Goal: Information Seeking & Learning: Learn about a topic

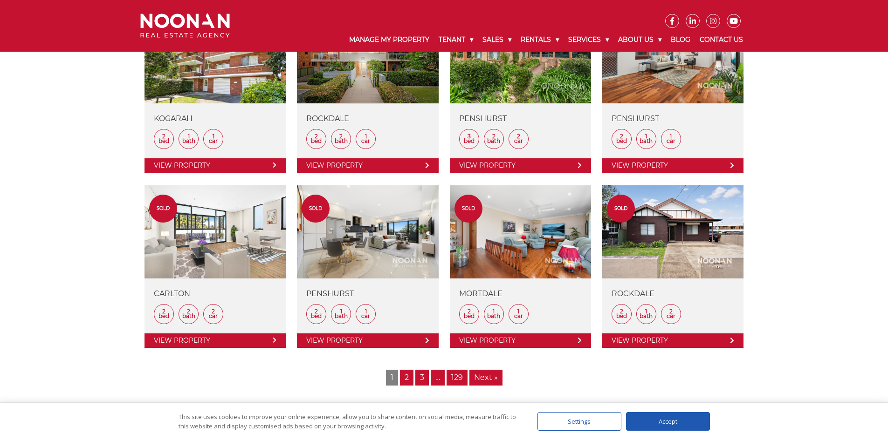
scroll to position [1025, 0]
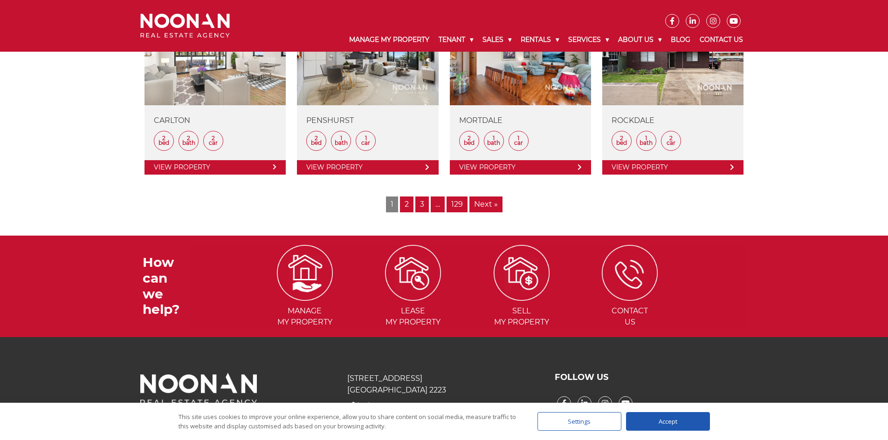
click at [408, 204] on link "2" at bounding box center [407, 205] width 14 height 16
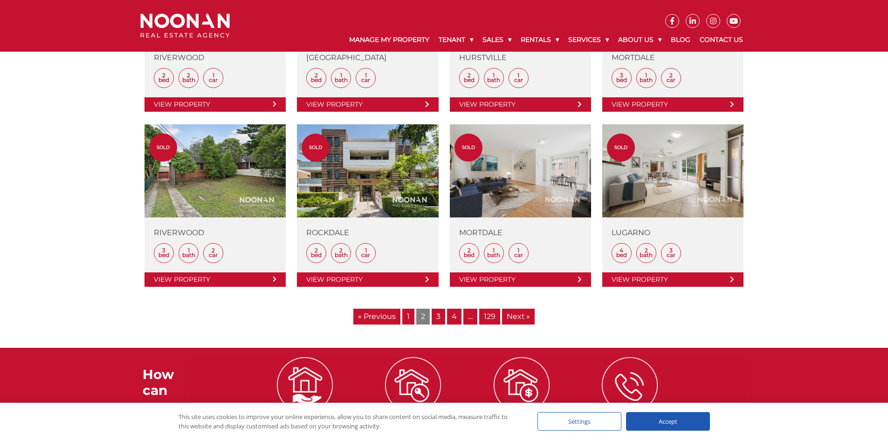
scroll to position [932, 0]
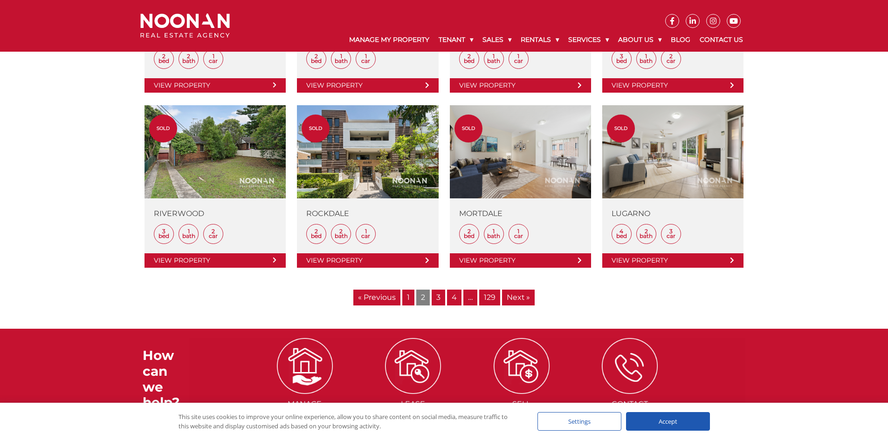
click at [438, 298] on link "3" at bounding box center [439, 298] width 14 height 16
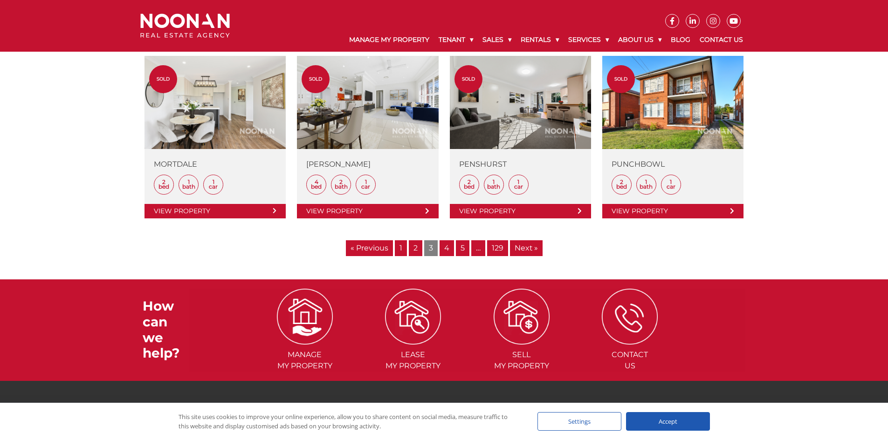
scroll to position [829, 0]
